Goal: Complete application form: Complete application form

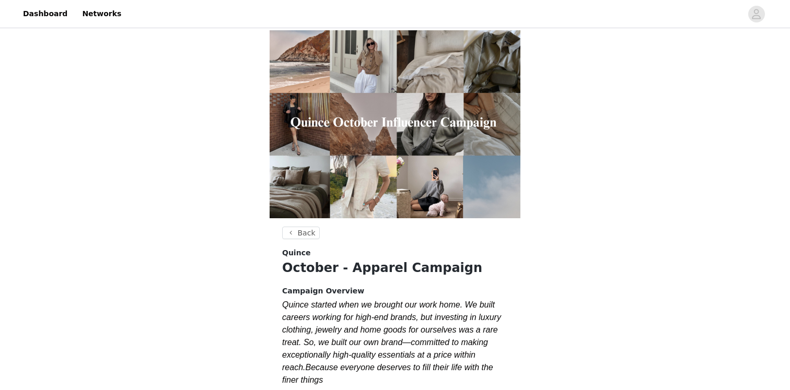
scroll to position [679, 0]
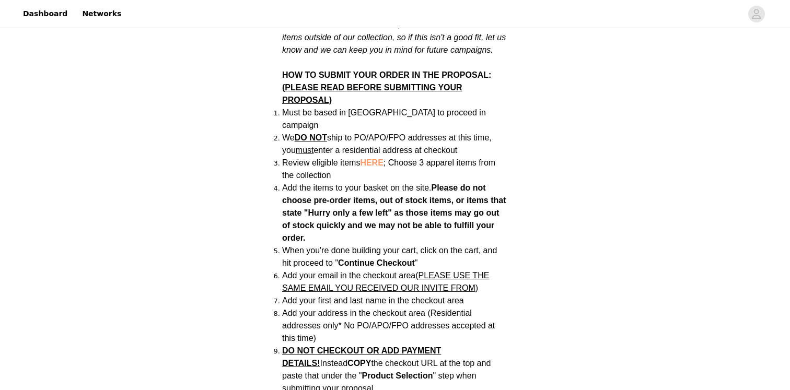
click at [527, 157] on div "Back Quince October - Apparel Campaign Campaign Overview Quince started when we…" at bounding box center [395, 194] width 790 height 1686
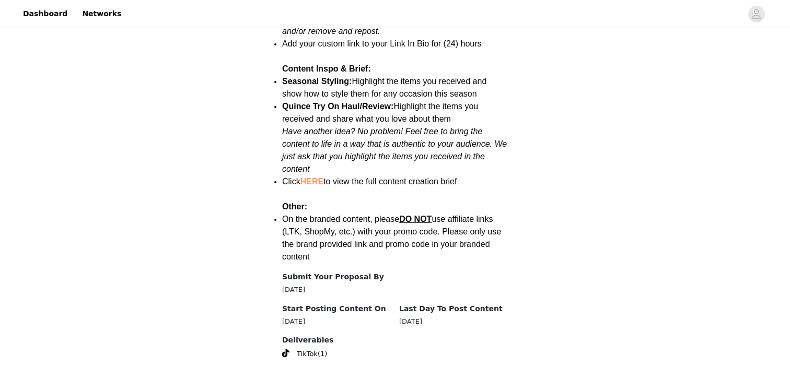
scroll to position [1352, 0]
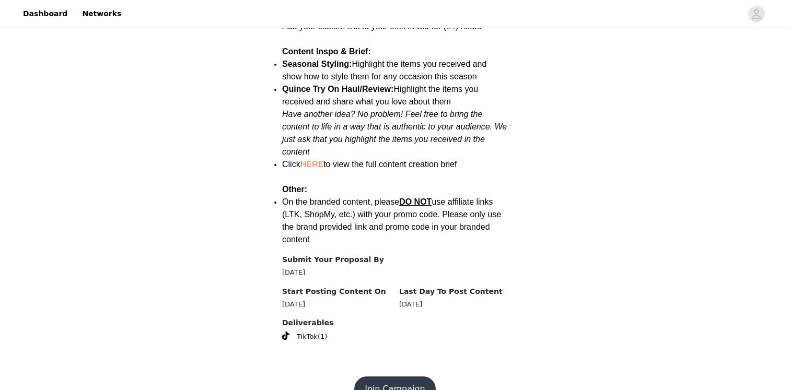
click at [392, 377] on button "Join Campaign" at bounding box center [394, 389] width 81 height 25
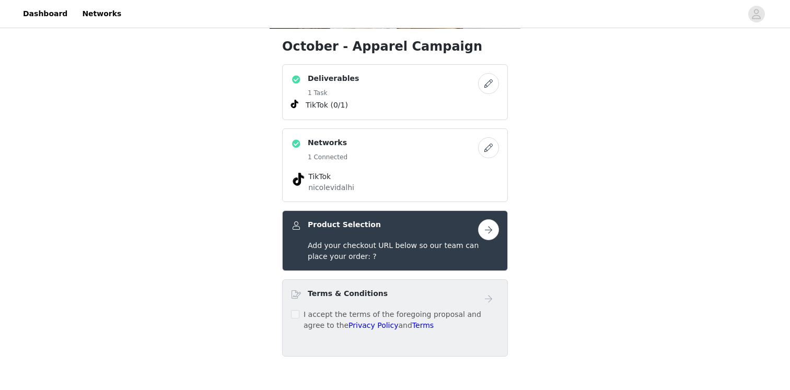
scroll to position [191, 0]
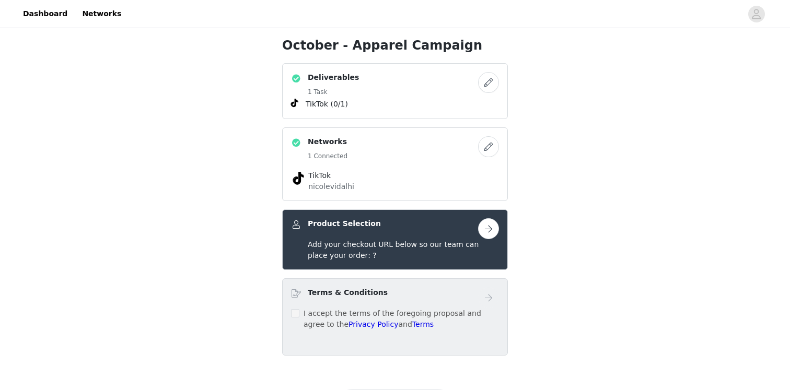
click at [489, 87] on button "button" at bounding box center [488, 82] width 21 height 21
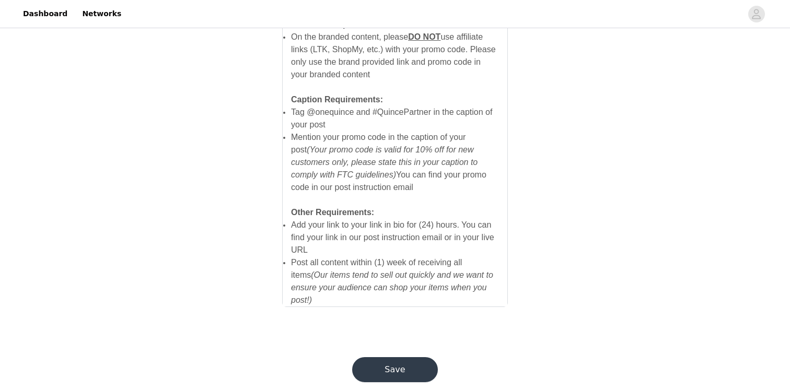
scroll to position [731, 0]
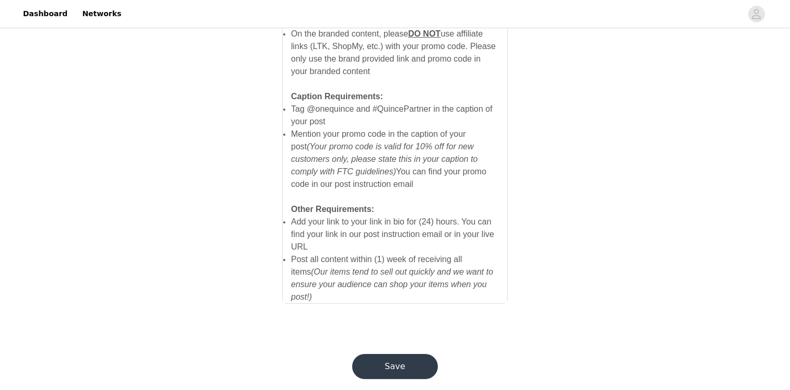
click at [408, 358] on button "Save" at bounding box center [395, 366] width 86 height 25
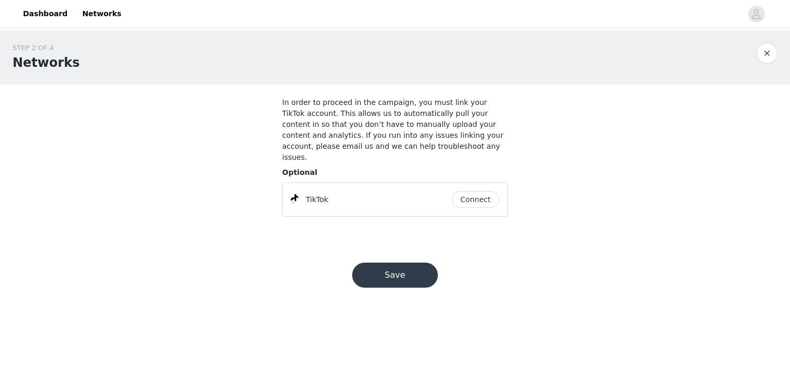
click at [471, 191] on button "Connect" at bounding box center [475, 199] width 47 height 17
click at [410, 271] on button "Save" at bounding box center [395, 275] width 86 height 25
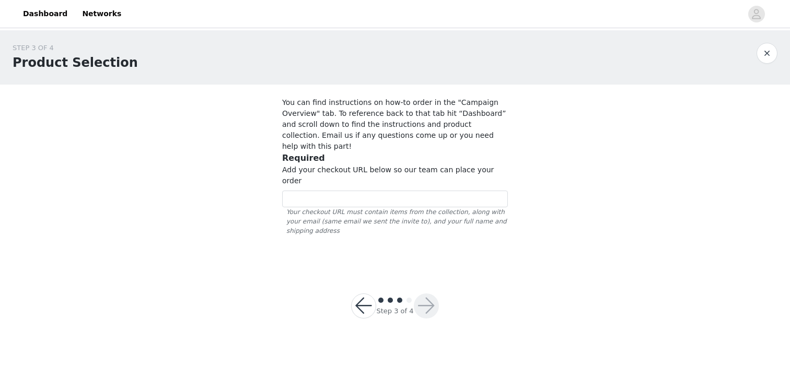
click at [429, 166] on div "Add your checkout URL below so our team can place your order Your checkout URL …" at bounding box center [395, 200] width 226 height 71
click at [429, 191] on input "text" at bounding box center [395, 199] width 226 height 17
paste input "[URL][DOMAIN_NAME]"
type input "[URL][DOMAIN_NAME]"
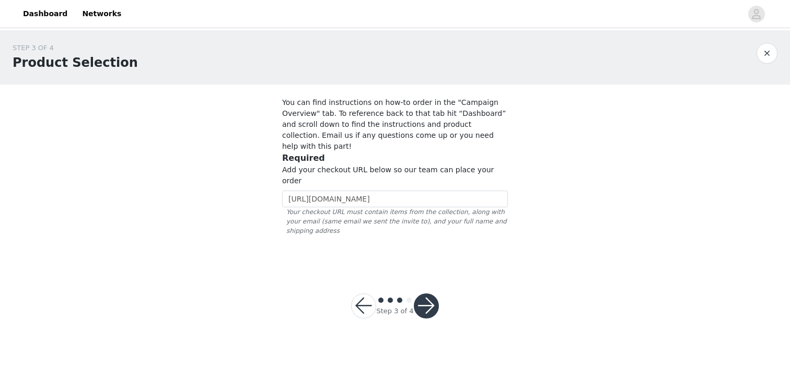
scroll to position [0, 0]
click at [429, 294] on button "button" at bounding box center [426, 306] width 25 height 25
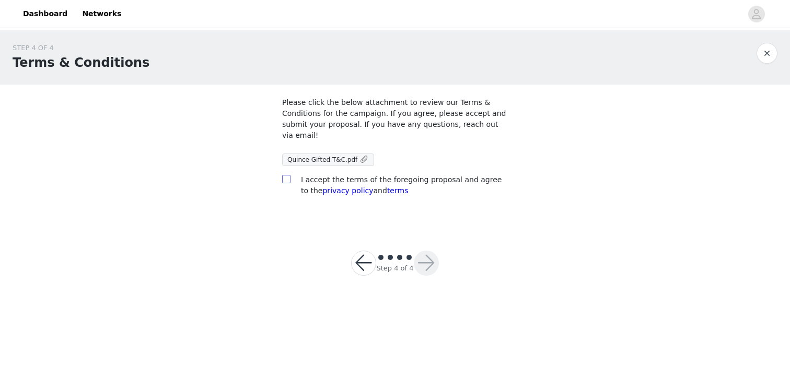
click at [289, 180] on input "checkbox" at bounding box center [285, 178] width 7 height 7
checkbox input "true"
click at [359, 160] on span at bounding box center [363, 159] width 9 height 11
click at [427, 267] on button "button" at bounding box center [426, 263] width 25 height 25
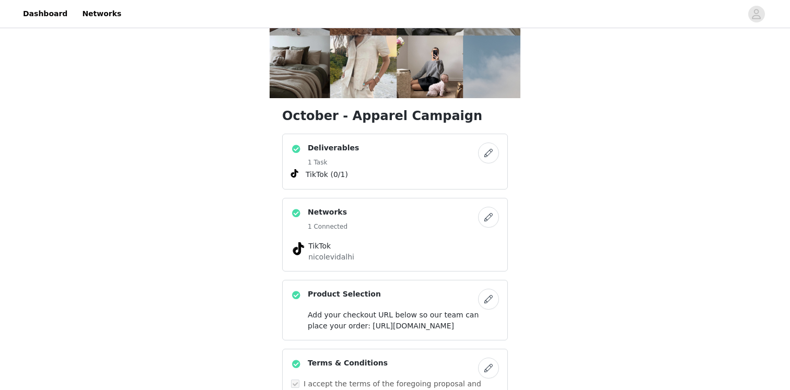
scroll to position [114, 0]
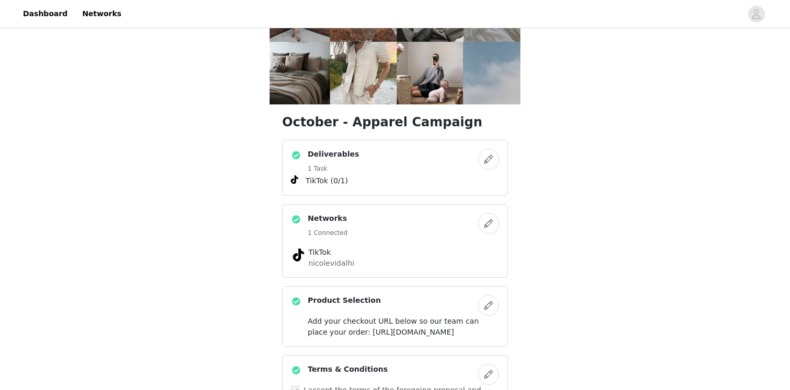
click at [488, 160] on button "button" at bounding box center [488, 159] width 21 height 21
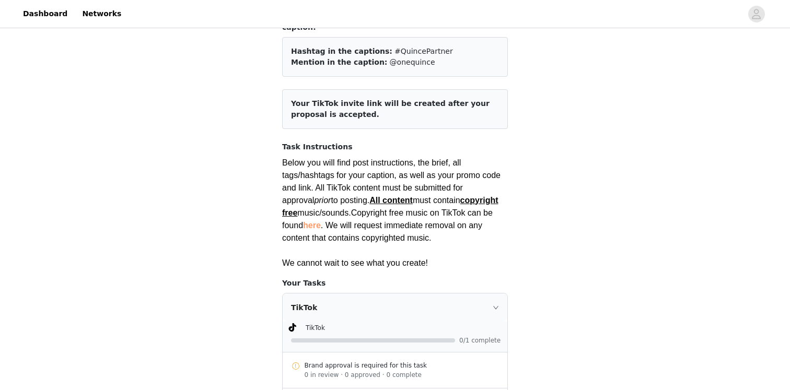
scroll to position [69, 0]
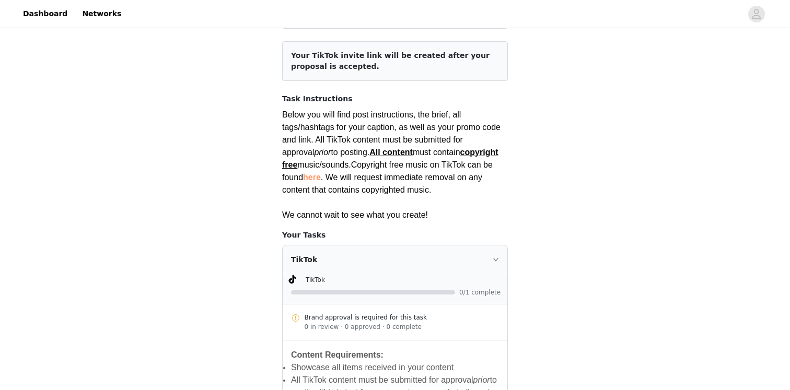
click at [496, 245] on div "TikTok" at bounding box center [395, 259] width 225 height 28
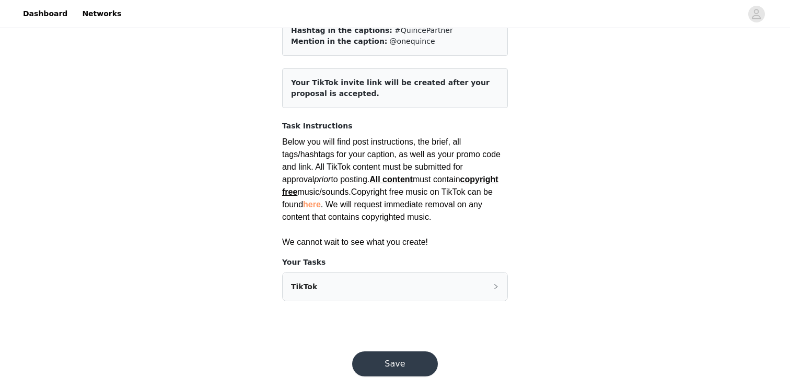
click at [501, 273] on div "TikTok" at bounding box center [395, 287] width 225 height 28
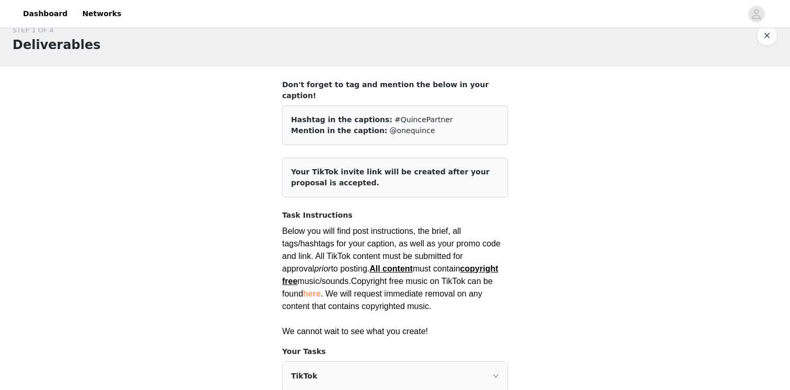
scroll to position [6, 0]
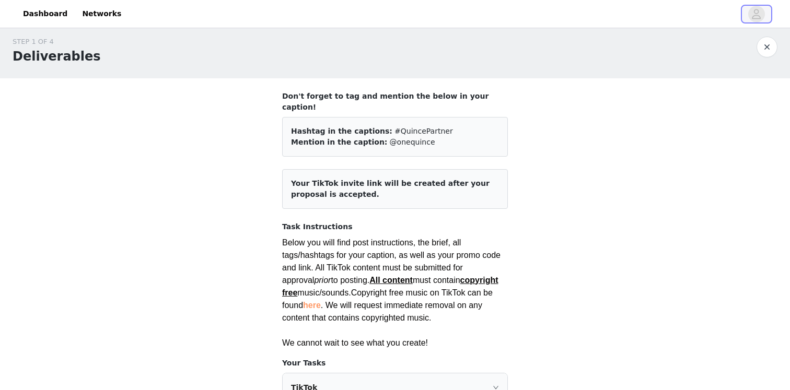
click at [761, 16] on icon "avatar" at bounding box center [756, 14] width 10 height 17
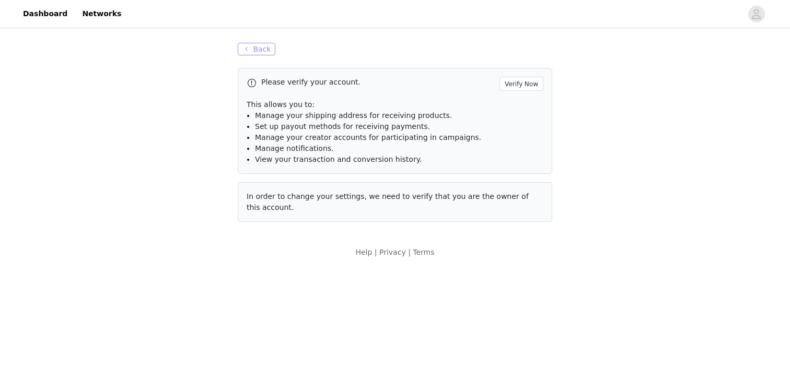
click at [260, 47] on button "Back" at bounding box center [257, 49] width 38 height 13
click at [260, 52] on button "Back" at bounding box center [257, 49] width 38 height 13
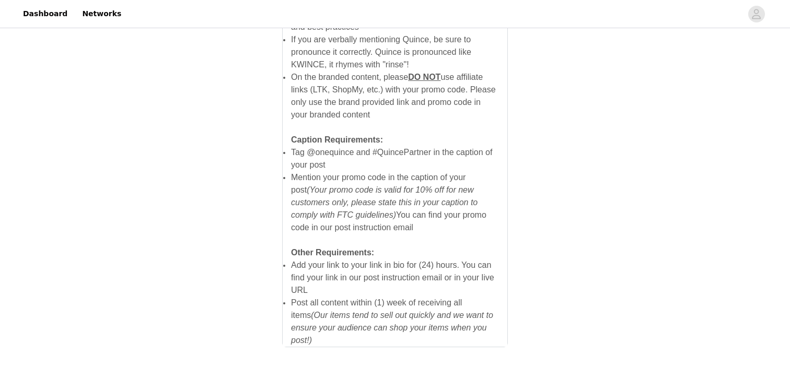
scroll to position [734, 0]
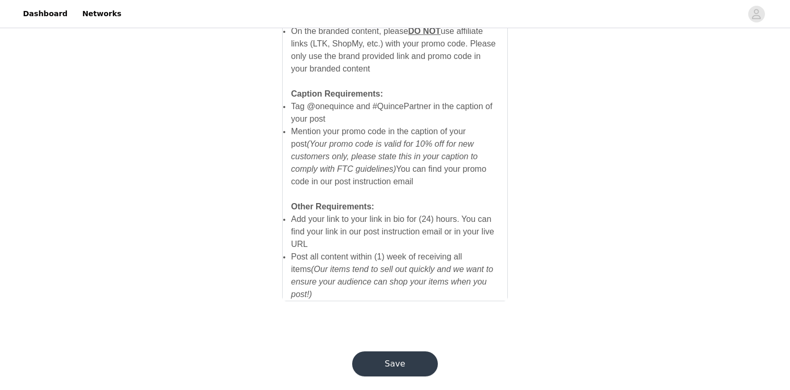
click at [402, 355] on button "Save" at bounding box center [395, 364] width 86 height 25
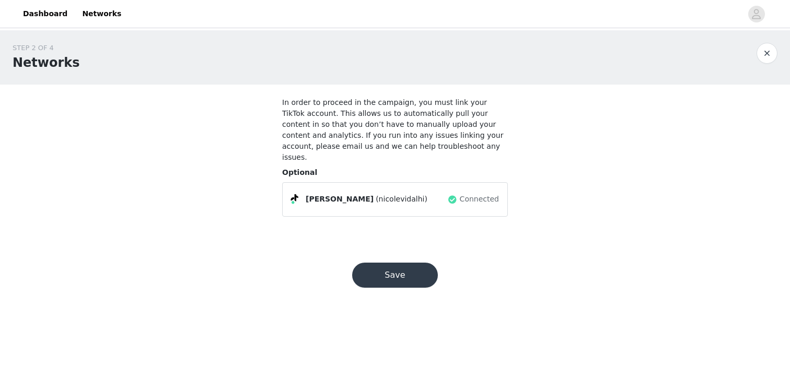
click at [412, 279] on div "Save" at bounding box center [395, 275] width 111 height 50
click at [412, 263] on button "Save" at bounding box center [395, 275] width 86 height 25
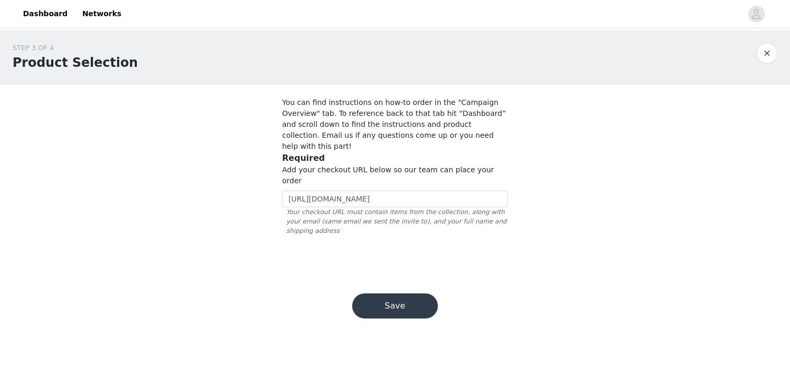
click at [398, 295] on button "Save" at bounding box center [395, 306] width 86 height 25
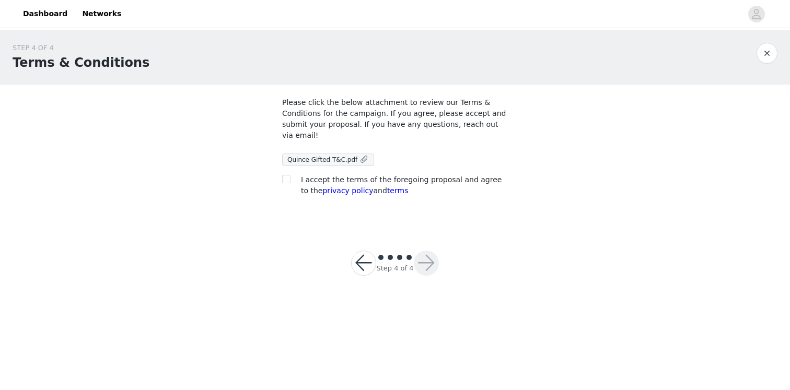
click at [360, 178] on span "I accept the terms of the foregoing proposal and agree to the privacy policy an…" at bounding box center [401, 185] width 201 height 19
click at [285, 180] on input "checkbox" at bounding box center [285, 178] width 7 height 7
checkbox input "true"
click at [428, 263] on button "button" at bounding box center [426, 263] width 25 height 25
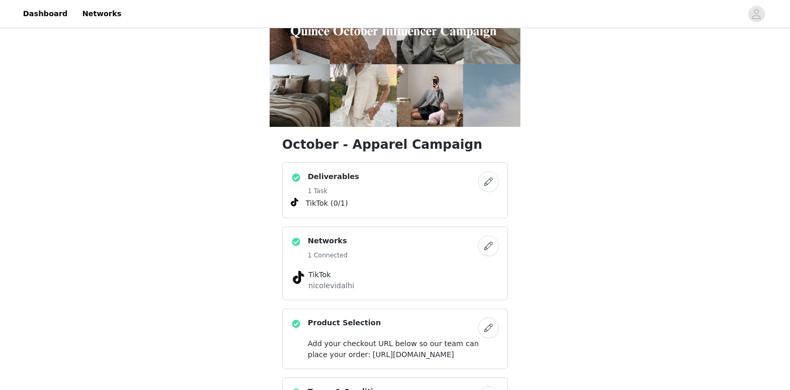
scroll to position [78, 0]
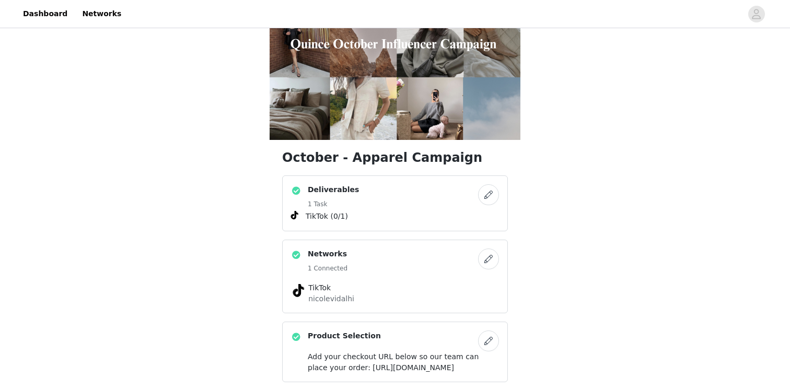
click at [484, 197] on button "button" at bounding box center [488, 194] width 21 height 21
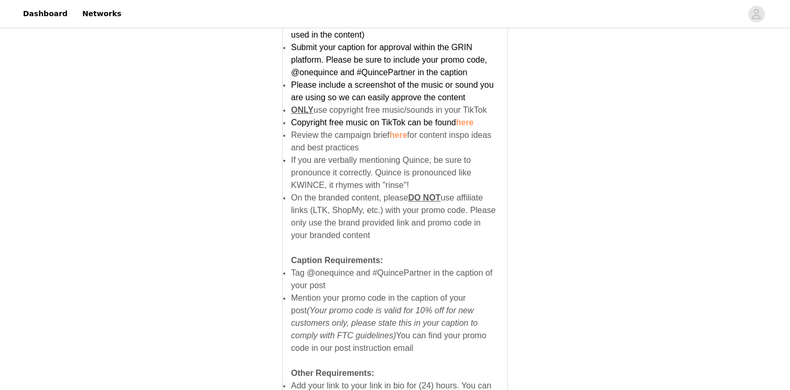
scroll to position [568, 0]
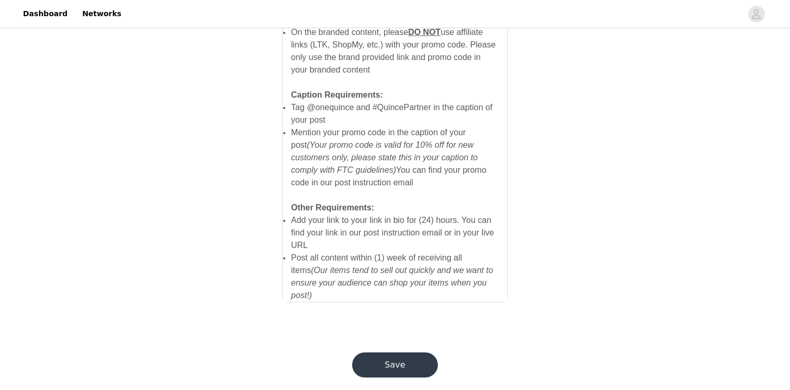
scroll to position [734, 0]
click at [407, 352] on button "Save" at bounding box center [395, 364] width 86 height 25
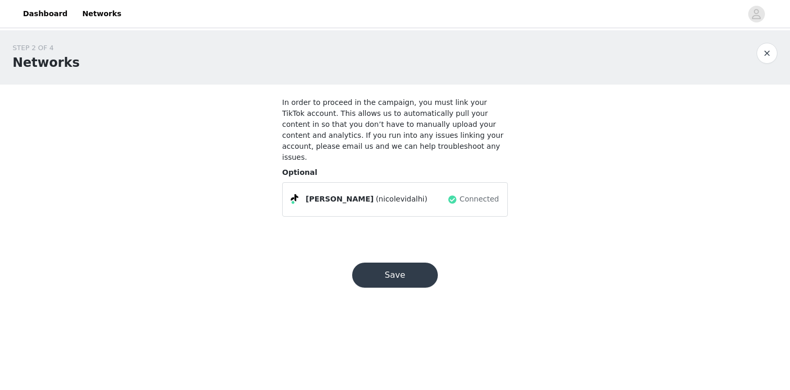
click at [413, 272] on button "Save" at bounding box center [395, 275] width 86 height 25
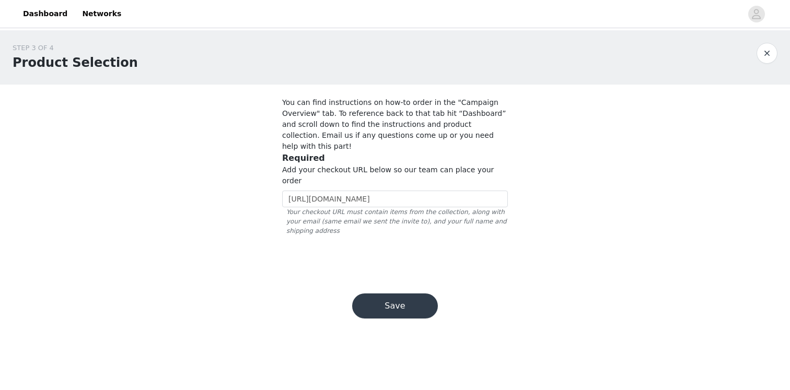
click at [407, 294] on button "Save" at bounding box center [395, 306] width 86 height 25
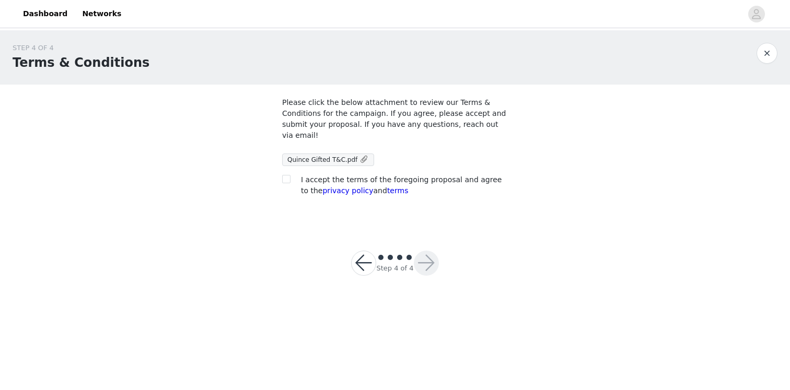
click at [293, 179] on div at bounding box center [289, 179] width 15 height 11
click at [287, 179] on input "checkbox" at bounding box center [285, 178] width 7 height 7
checkbox input "true"
click at [309, 166] on span "Quince Gifted T&C.pdf" at bounding box center [328, 160] width 92 height 13
click at [314, 162] on span "Quince Gifted T&C.pdf" at bounding box center [322, 159] width 70 height 7
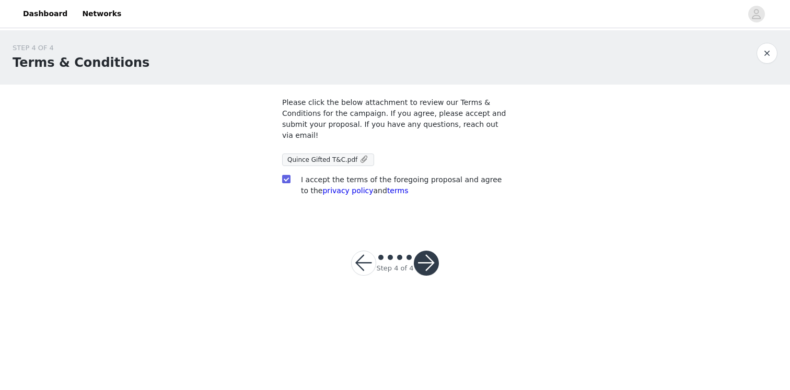
click at [425, 266] on button "button" at bounding box center [426, 263] width 25 height 25
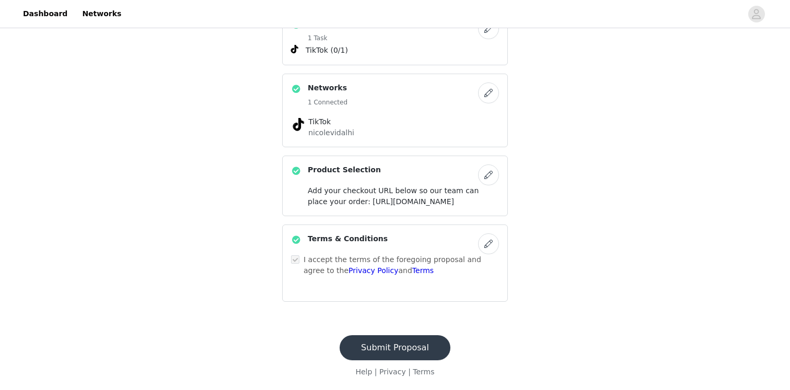
click at [397, 344] on button "Submit Proposal" at bounding box center [395, 347] width 111 height 25
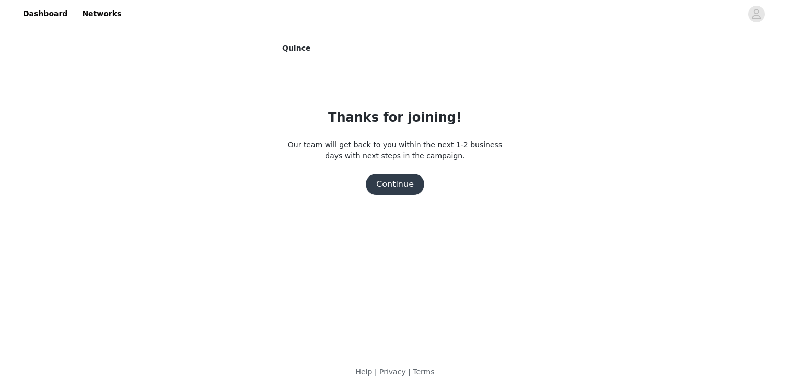
click at [402, 175] on button "Continue" at bounding box center [395, 184] width 59 height 21
